Goal: Task Accomplishment & Management: Use online tool/utility

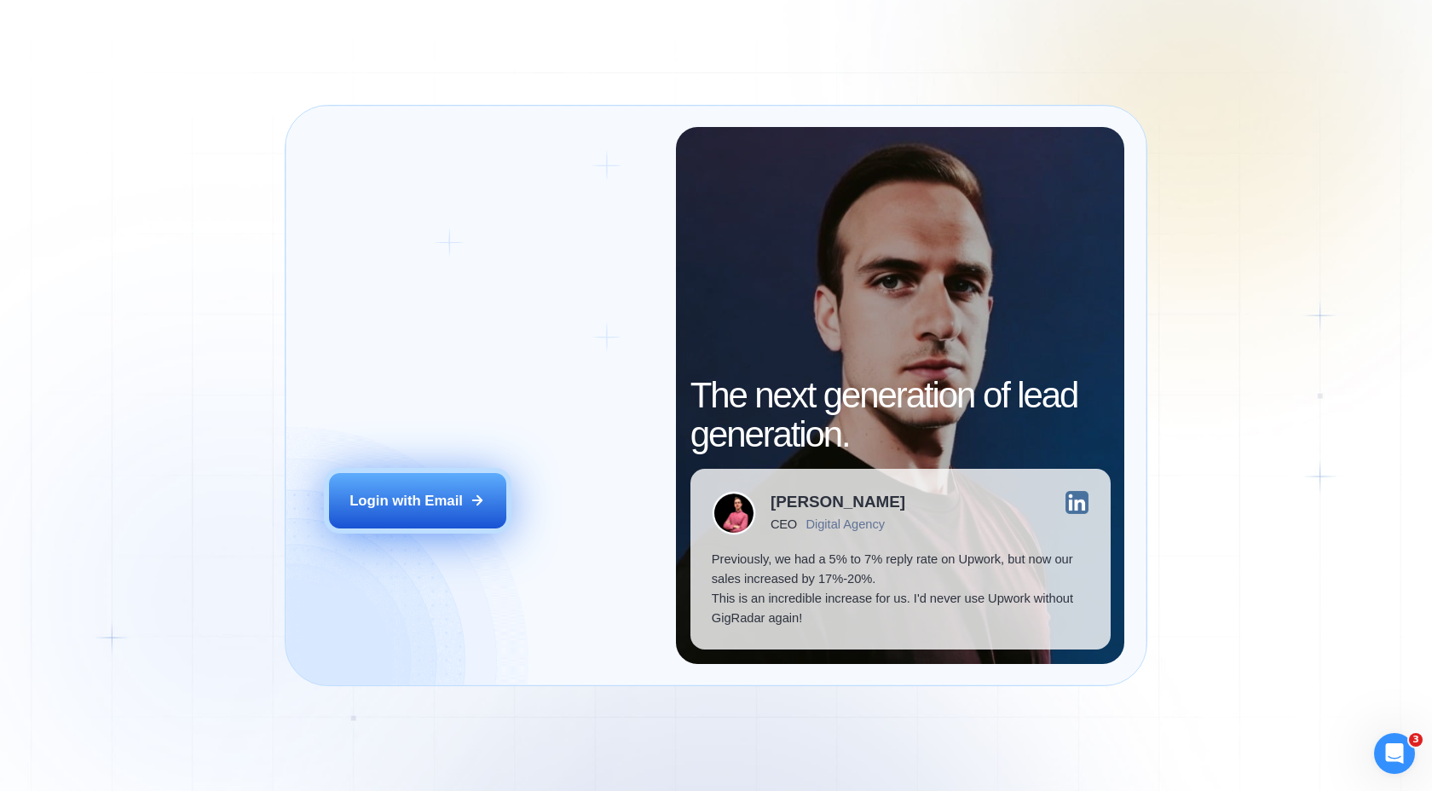
click at [474, 510] on button "Login with Email" at bounding box center [417, 500] width 177 height 55
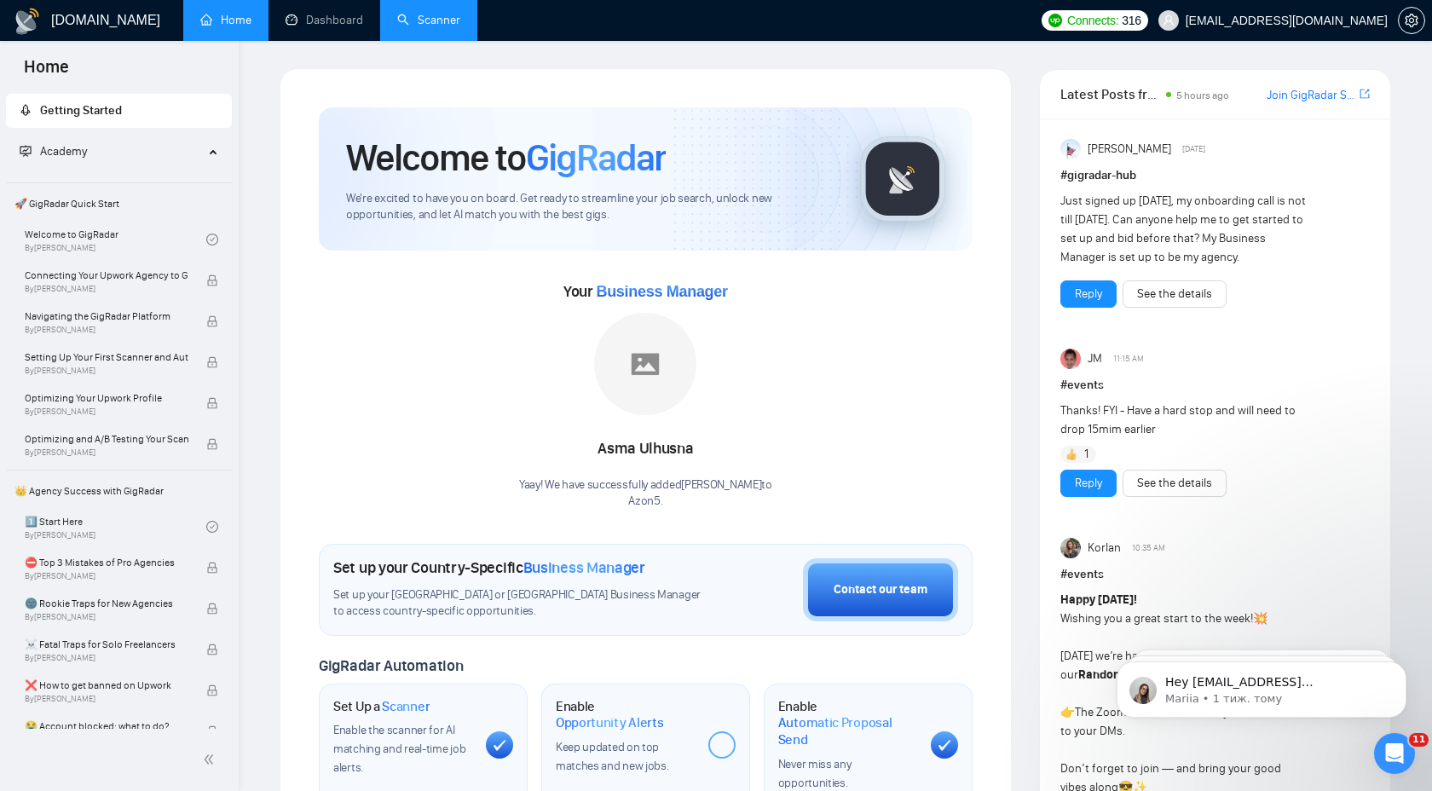
click at [445, 13] on link "Scanner" at bounding box center [428, 20] width 63 height 14
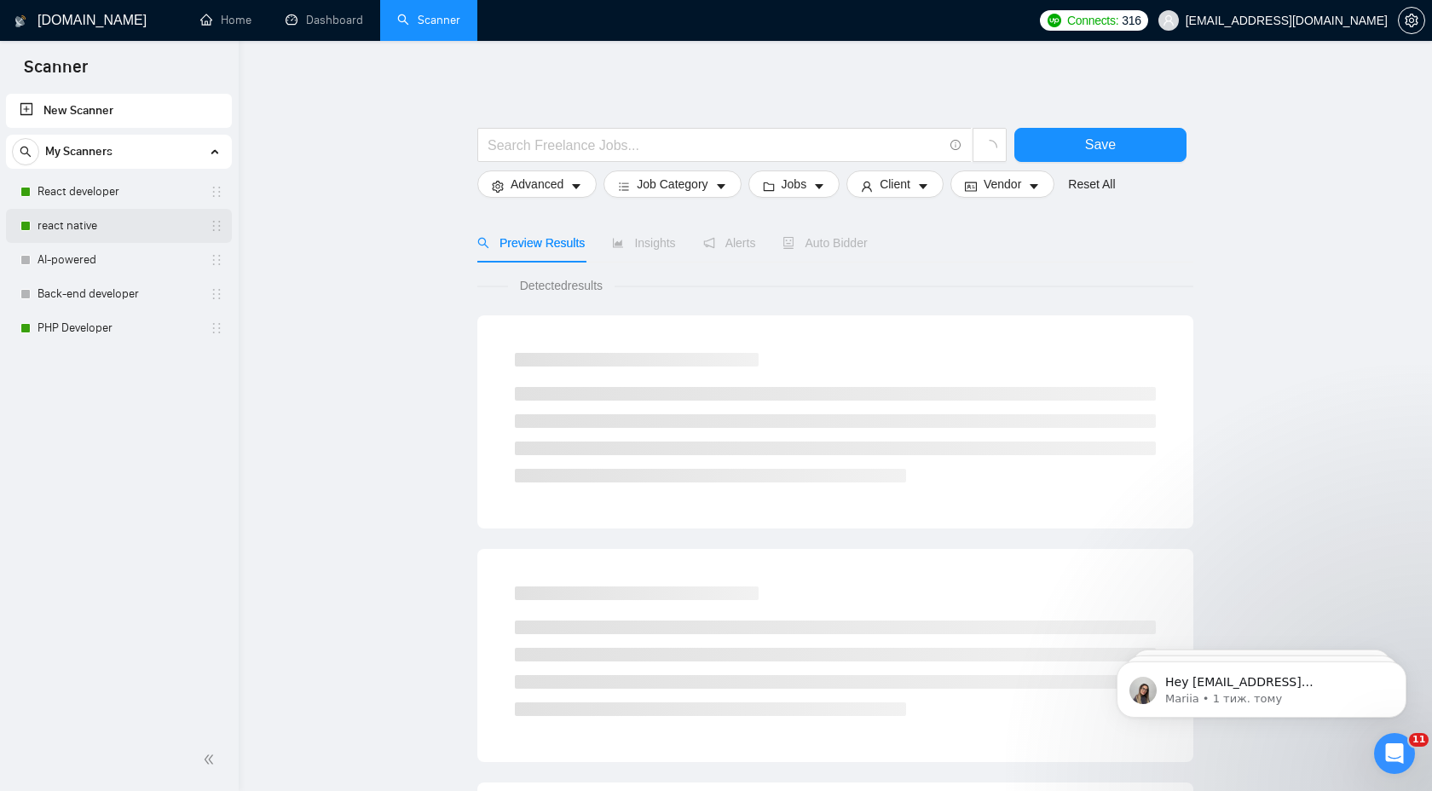
click at [53, 236] on link "react native" at bounding box center [119, 226] width 162 height 34
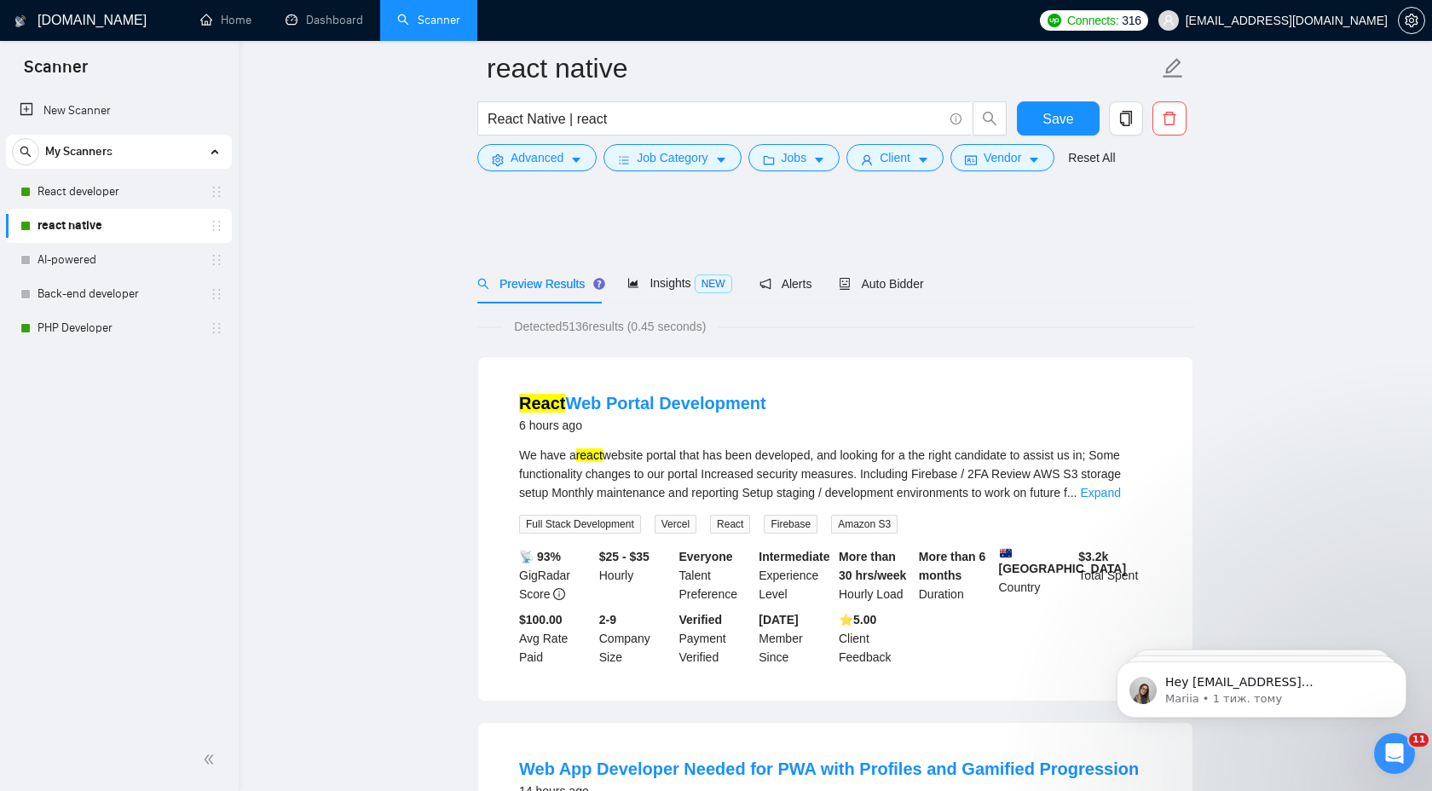
scroll to position [618, 0]
